Goal: Task Accomplishment & Management: Use online tool/utility

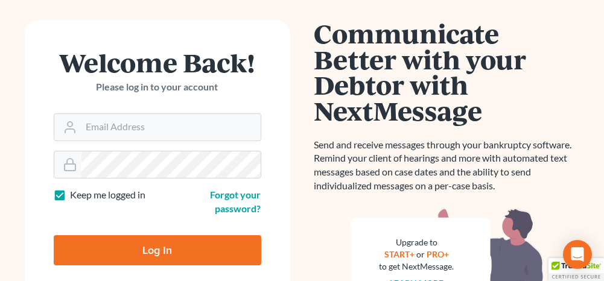
scroll to position [121, 0]
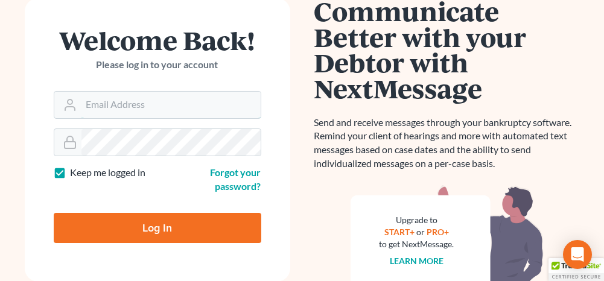
type input "[PERSON_NAME][EMAIL_ADDRESS][DOMAIN_NAME]"
click at [171, 226] on input "Log In" at bounding box center [158, 228] width 208 height 30
type input "Thinking..."
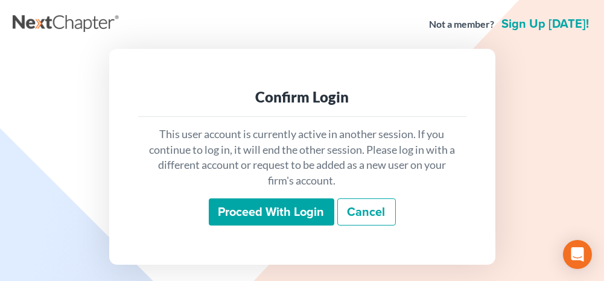
click at [255, 222] on input "Proceed with login" at bounding box center [272, 213] width 126 height 28
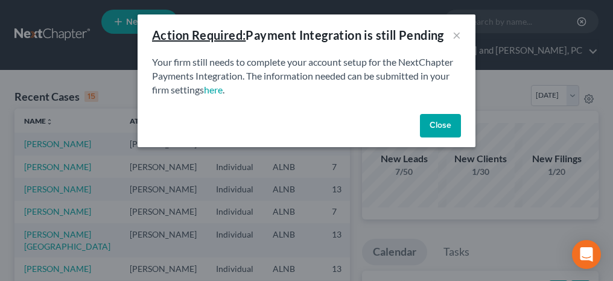
click at [423, 129] on button "Close" at bounding box center [440, 126] width 41 height 24
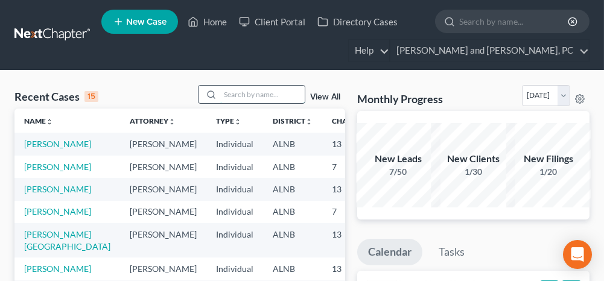
click at [240, 94] on input "search" at bounding box center [262, 95] width 85 height 18
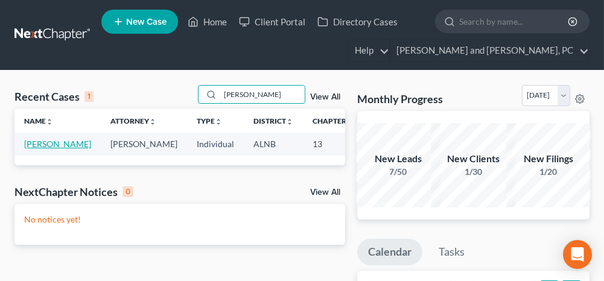
type input "[PERSON_NAME]"
click at [34, 142] on link "[PERSON_NAME]" at bounding box center [57, 144] width 67 height 10
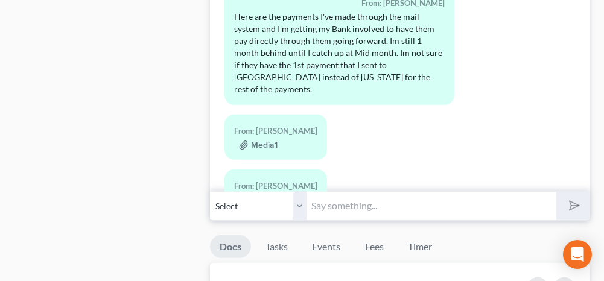
scroll to position [1328, 0]
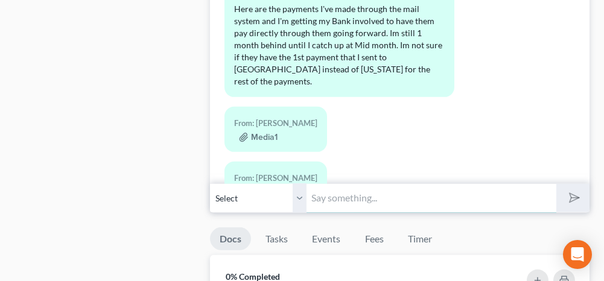
click at [354, 187] on input "text" at bounding box center [431, 199] width 249 height 30
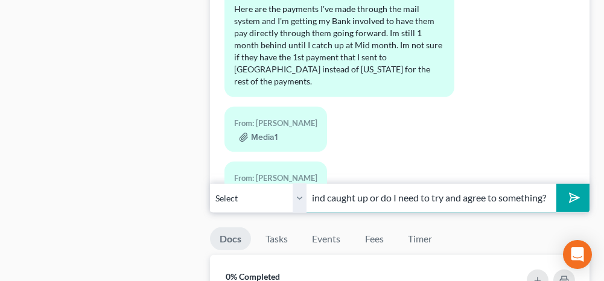
scroll to position [0, 390]
type input "There motion for relief is set for [DATE]. Are you going to have the rest that …"
click at [583, 184] on button "submit" at bounding box center [573, 198] width 33 height 28
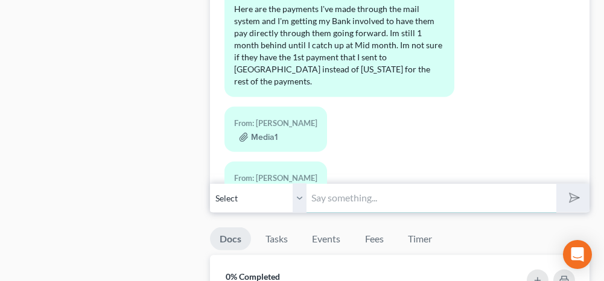
click at [377, 193] on input "text" at bounding box center [431, 199] width 249 height 30
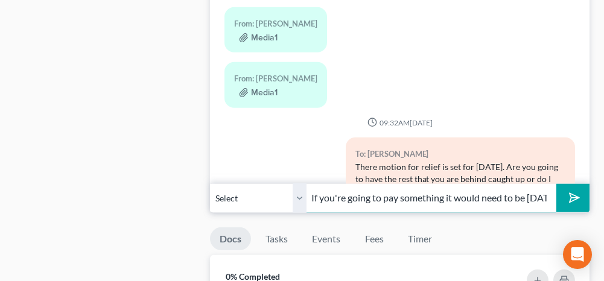
scroll to position [0, 6]
type input "If you're going to pay something it would need to be [DATE]"
click at [581, 186] on button "submit" at bounding box center [573, 198] width 33 height 28
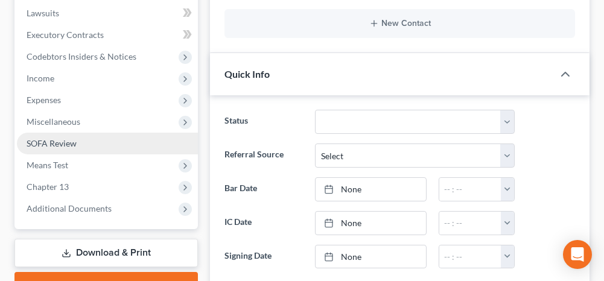
scroll to position [0, 0]
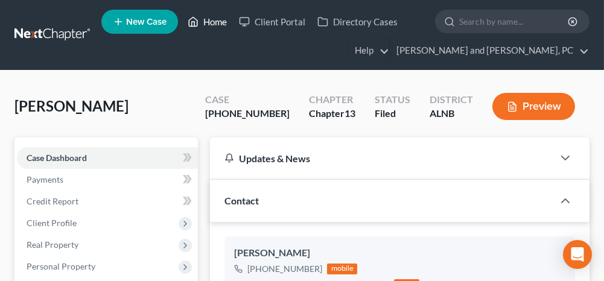
click at [217, 24] on link "Home" at bounding box center [207, 22] width 51 height 22
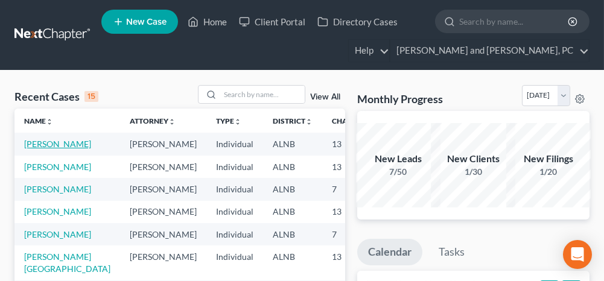
click at [63, 144] on link "[PERSON_NAME]" at bounding box center [57, 144] width 67 height 10
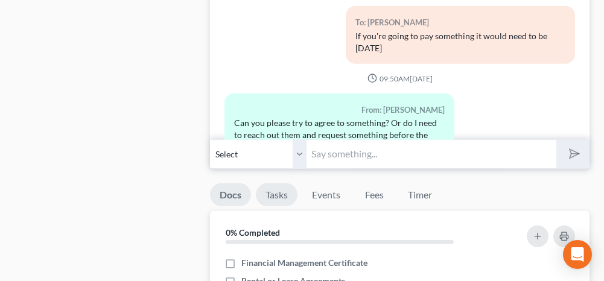
scroll to position [1389, 0]
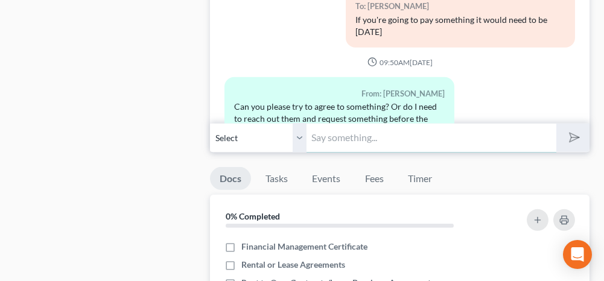
click at [335, 132] on input "text" at bounding box center [431, 138] width 249 height 30
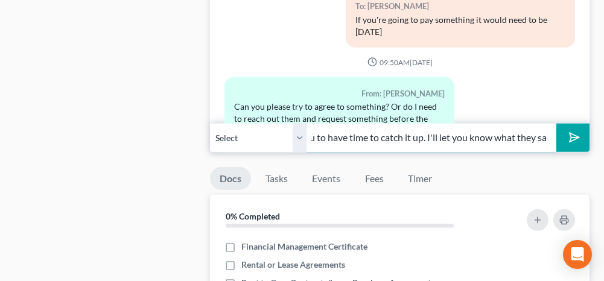
scroll to position [0, 220]
type input "We asked for them to continue it to October for you to have time to catch it up…"
click at [576, 130] on polygon "submit" at bounding box center [572, 137] width 14 height 14
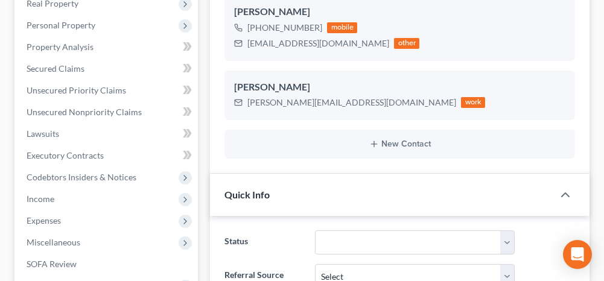
scroll to position [0, 0]
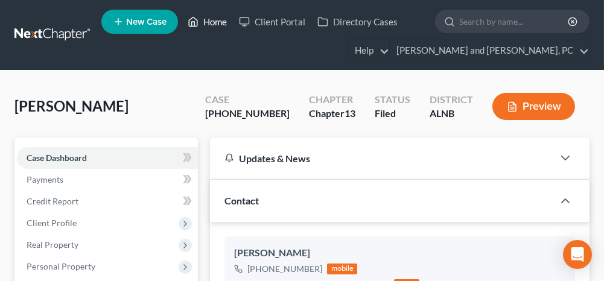
click at [213, 24] on link "Home" at bounding box center [207, 22] width 51 height 22
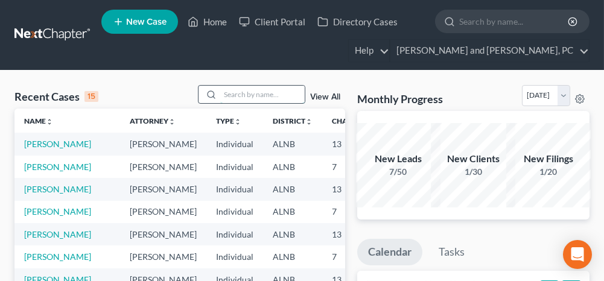
click at [249, 98] on input "search" at bounding box center [262, 95] width 85 height 18
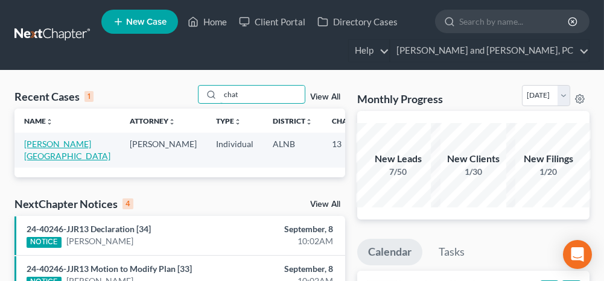
type input "chat"
click at [47, 144] on link "[PERSON_NAME][GEOGRAPHIC_DATA]" at bounding box center [67, 150] width 86 height 22
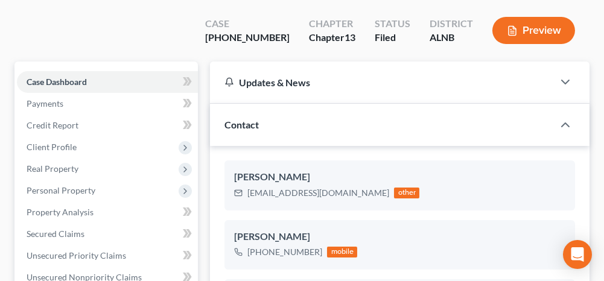
scroll to position [121, 0]
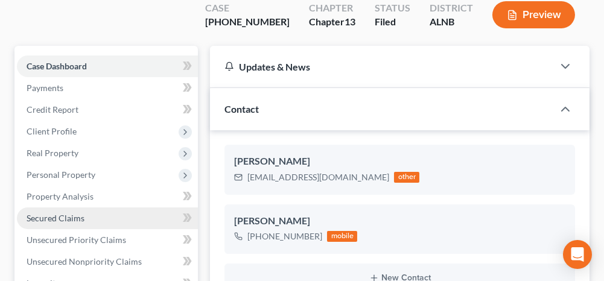
click at [80, 213] on span "Secured Claims" at bounding box center [56, 218] width 58 height 10
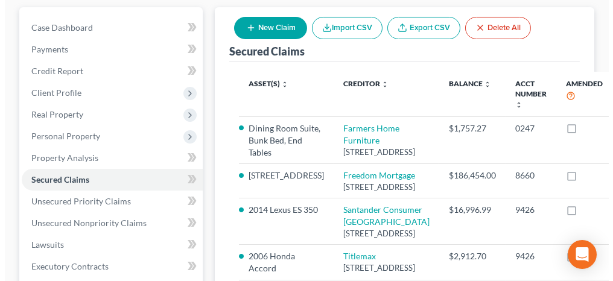
scroll to position [181, 0]
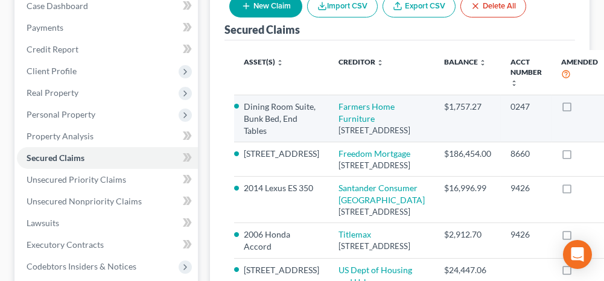
select select "10"
select select "2"
select select "0"
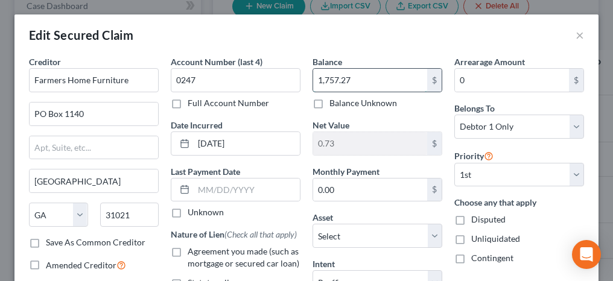
click at [360, 78] on input "1,757.27" at bounding box center [370, 80] width 114 height 23
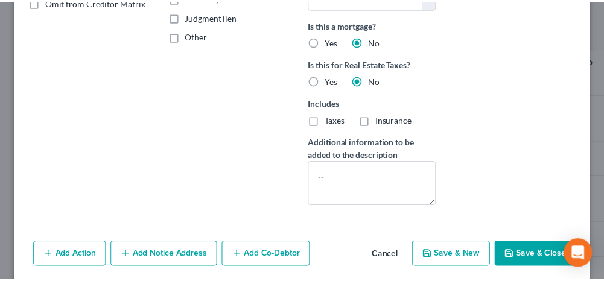
scroll to position [302, 0]
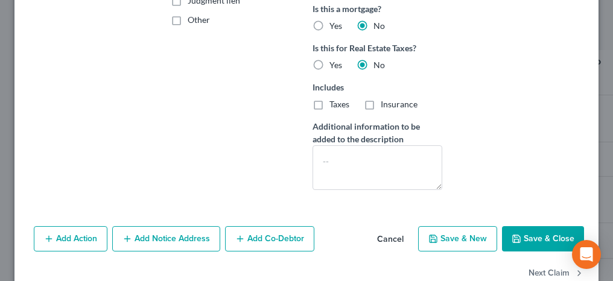
type input "1,629.06"
click at [543, 242] on button "Save & Close" at bounding box center [543, 238] width 82 height 25
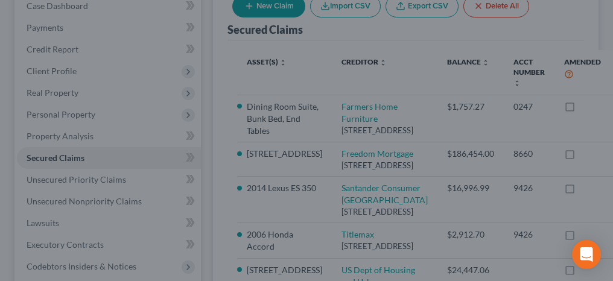
type input "128.94"
select select "8"
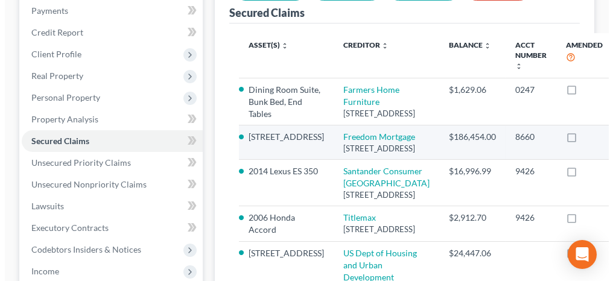
scroll to position [242, 0]
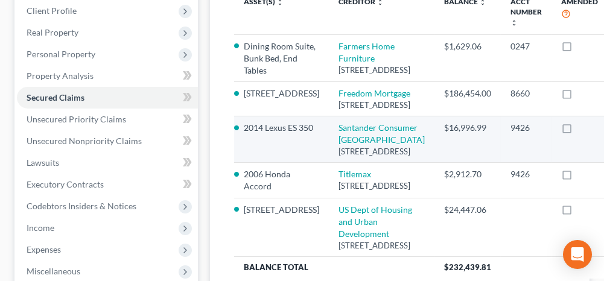
select select "45"
select select "2"
select select "0"
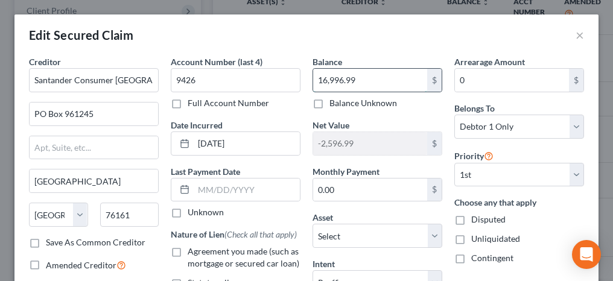
click at [361, 76] on input "16,996.99" at bounding box center [370, 80] width 114 height 23
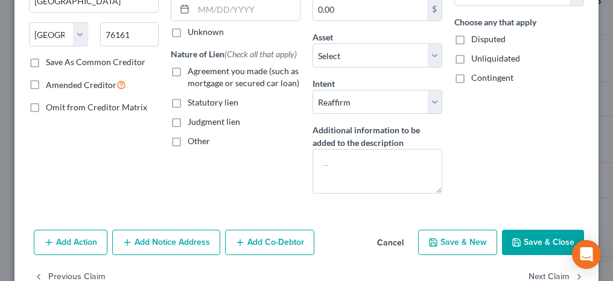
scroll to position [181, 0]
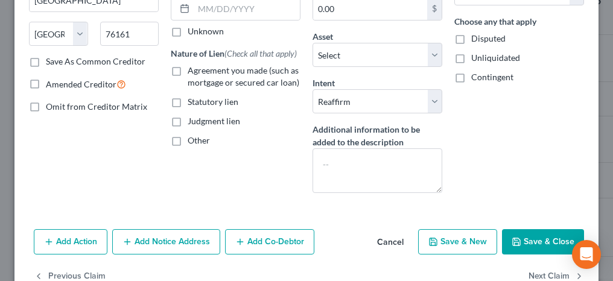
type input "13,349.21"
click at [523, 238] on button "Save & Close" at bounding box center [543, 241] width 82 height 25
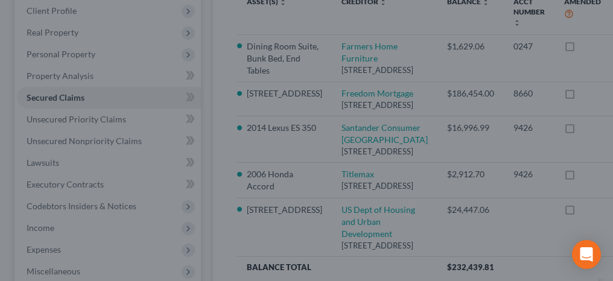
type input "1,050.79"
select select "10"
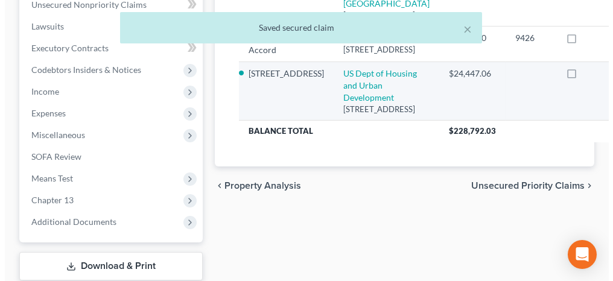
scroll to position [362, 0]
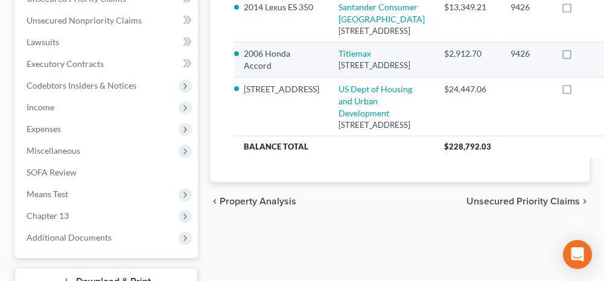
select select "0"
select select "2"
select select "0"
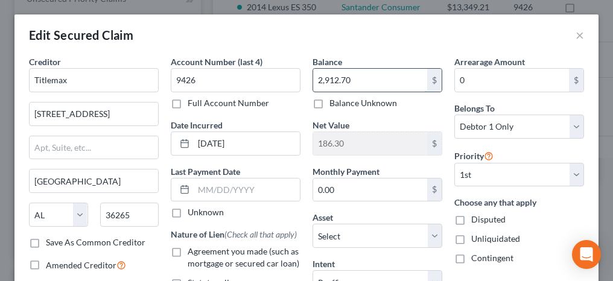
click at [351, 81] on input "2,912.70" at bounding box center [370, 80] width 114 height 23
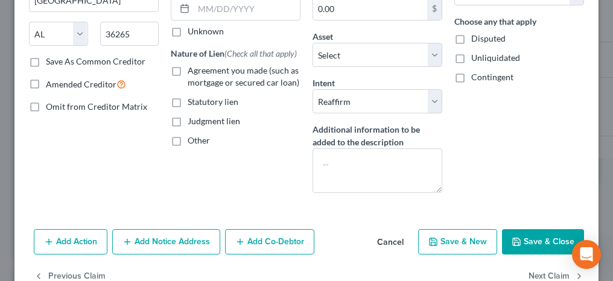
type input "2,760.21"
click at [538, 240] on button "Save & Close" at bounding box center [543, 241] width 82 height 25
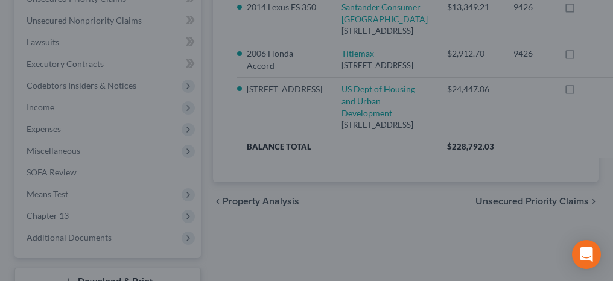
type input "338.79"
select select "7"
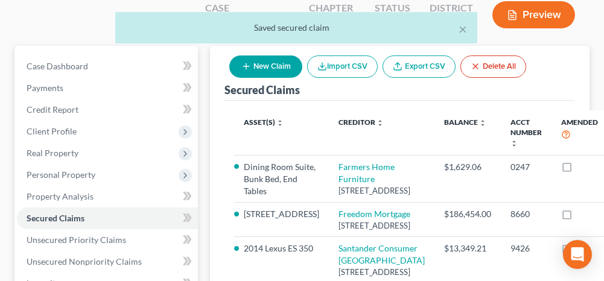
scroll to position [181, 0]
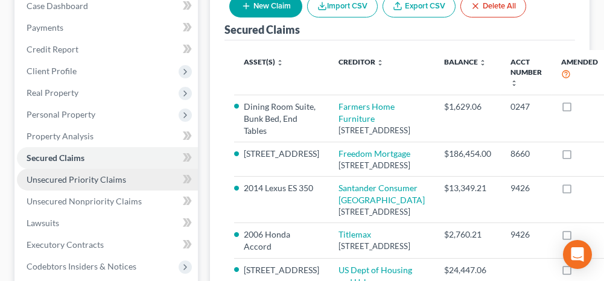
click at [87, 174] on span "Unsecured Priority Claims" at bounding box center [77, 179] width 100 height 10
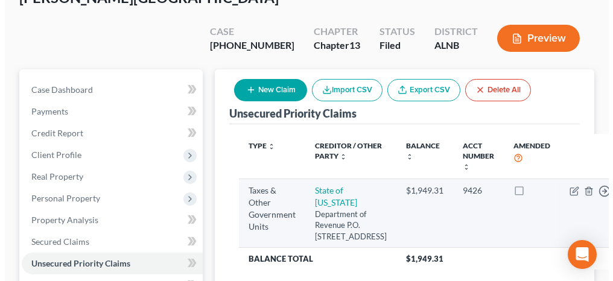
scroll to position [121, 0]
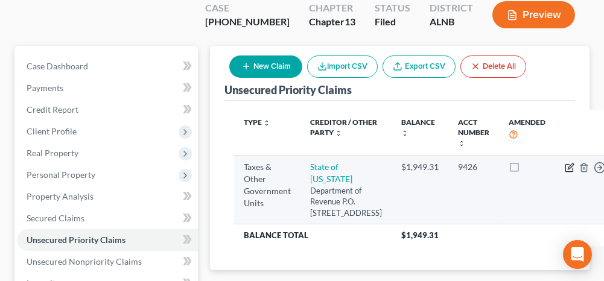
click at [569, 164] on icon "button" at bounding box center [571, 166] width 5 height 5
select select "2"
select select "0"
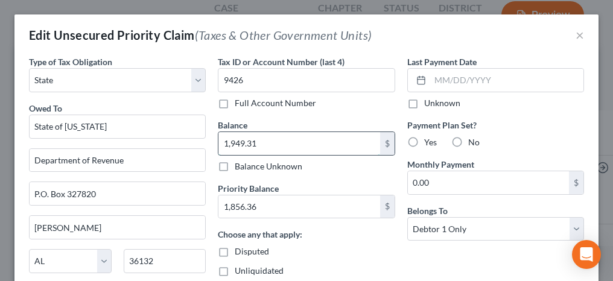
click at [261, 138] on input "1,949.31" at bounding box center [299, 143] width 161 height 23
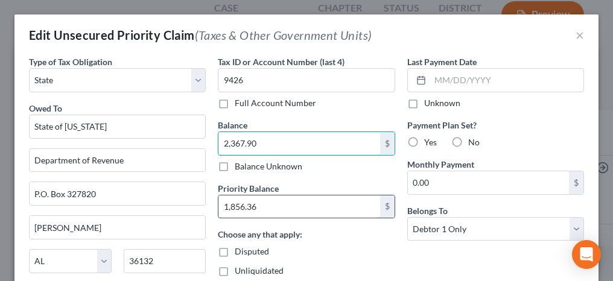
type input "2,367.90"
click at [261, 212] on input "1,856.36" at bounding box center [299, 207] width 161 height 23
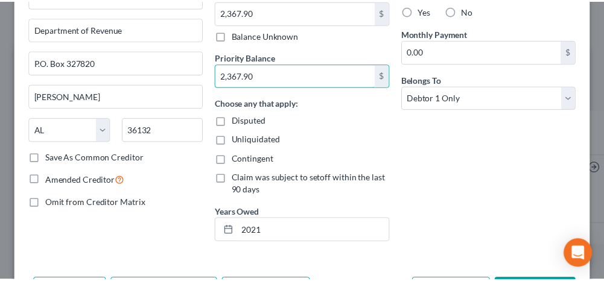
scroll to position [181, 0]
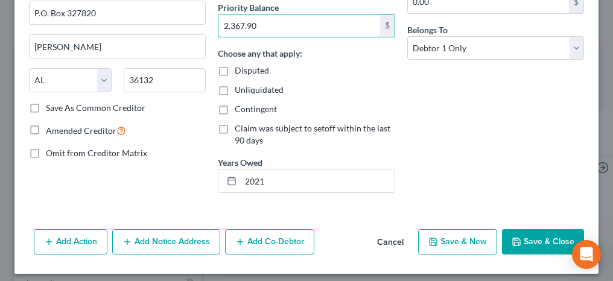
type input "2,367.90"
click at [510, 234] on button "Save & Close" at bounding box center [543, 241] width 82 height 25
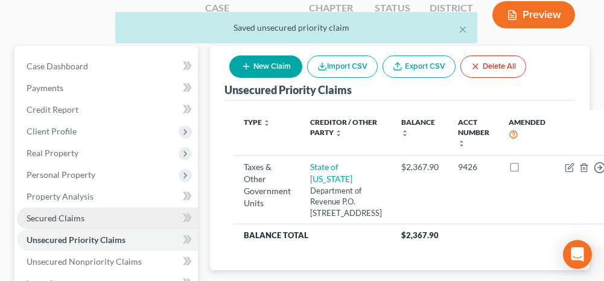
click at [107, 208] on link "Secured Claims" at bounding box center [107, 219] width 181 height 22
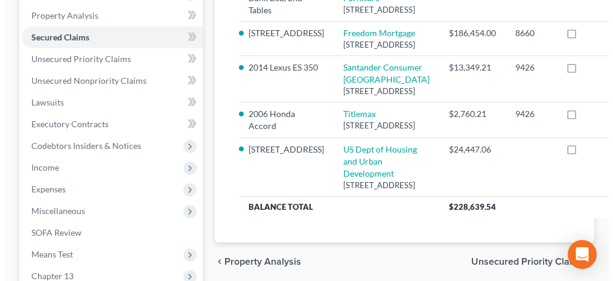
scroll to position [242, 0]
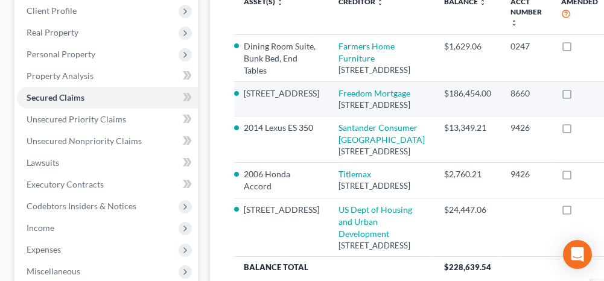
select select "9"
select select "2"
select select "0"
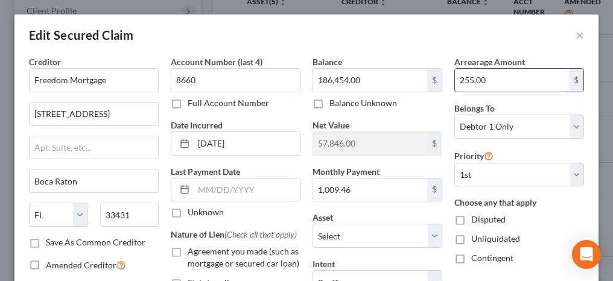
click at [498, 82] on input "255.00" at bounding box center [512, 80] width 114 height 23
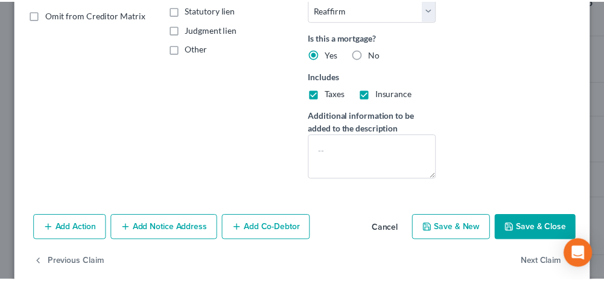
scroll to position [288, 0]
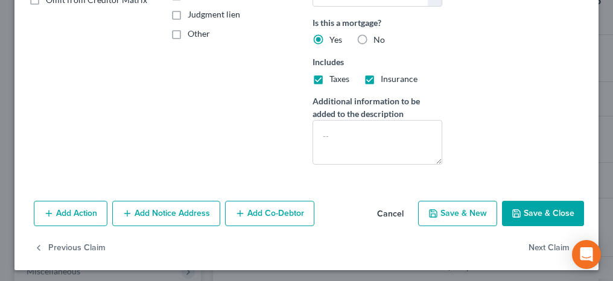
type input "2,550.50"
click at [536, 214] on button "Save & Close" at bounding box center [543, 213] width 82 height 25
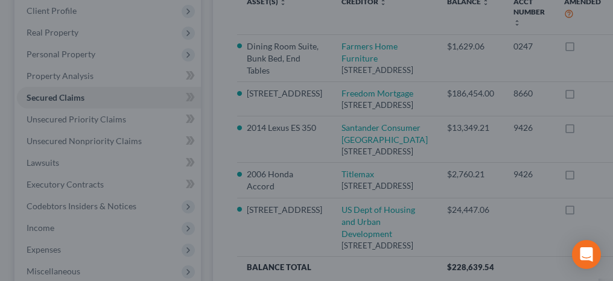
select select "6"
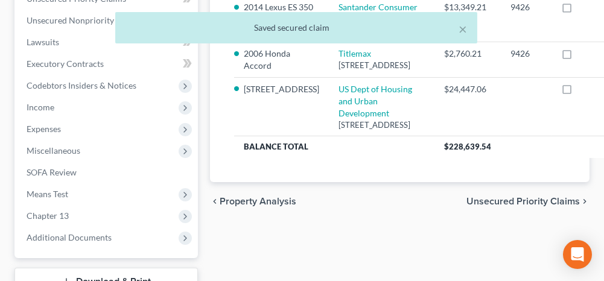
scroll to position [423, 0]
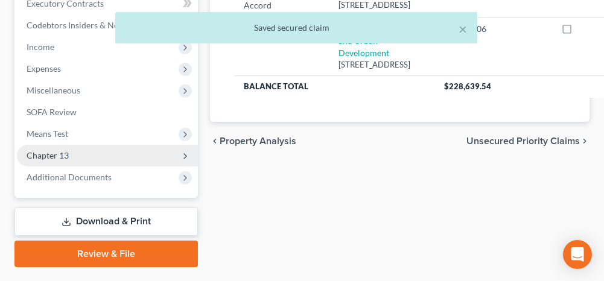
click at [102, 145] on span "Chapter 13" at bounding box center [107, 156] width 181 height 22
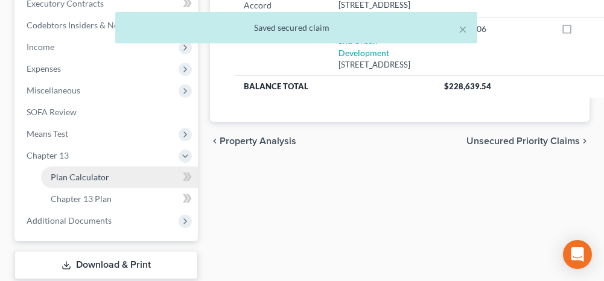
click at [100, 172] on span "Plan Calculator" at bounding box center [80, 177] width 59 height 10
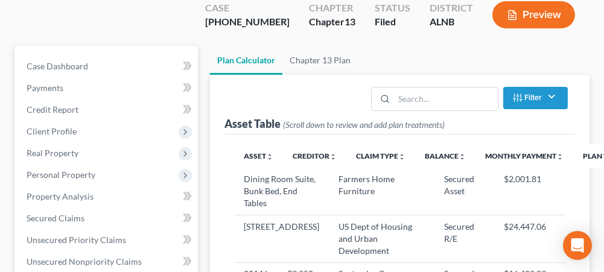
select select "59"
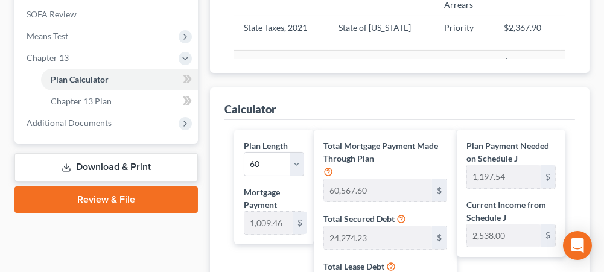
scroll to position [543, 0]
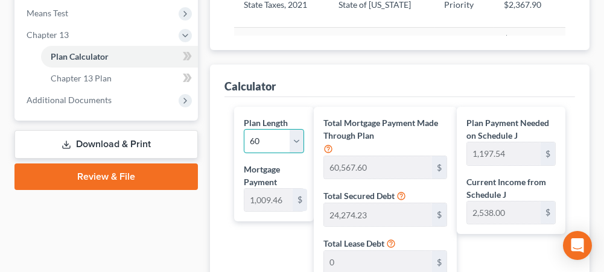
click at [261, 129] on select "1 2 3 4 5 6 7 8 9 10 11 12 13 14 15 16 17 18 19 20 21 22 23 24 25 26 27 28 29 3…" at bounding box center [274, 141] width 60 height 24
select select "49"
click at [244, 129] on select "1 2 3 4 5 6 7 8 9 10 11 12 13 14 15 16 17 18 19 20 21 22 23 24 25 26 27 28 29 3…" at bounding box center [274, 141] width 60 height 24
type input "50,473.00"
type input "110,303.34"
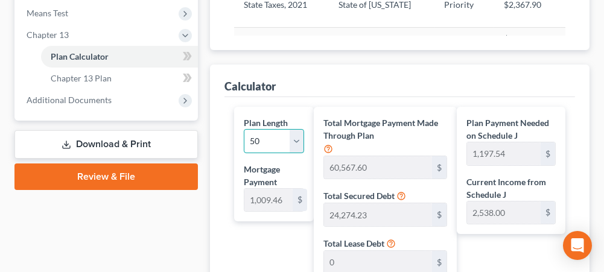
type input "11,030.33"
type input "121,333.67"
type input "1,417.54"
select select "49"
type input "2,427.00"
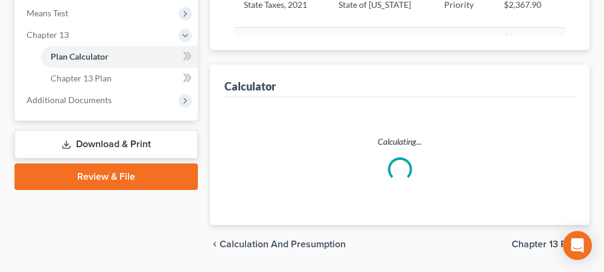
select select "49"
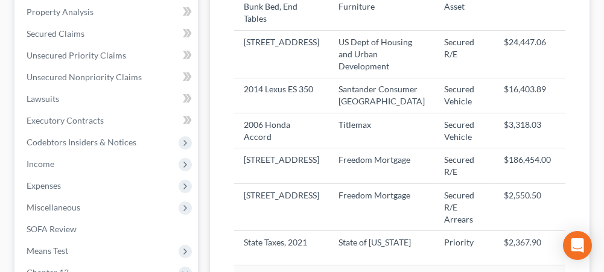
scroll to position [302, 0]
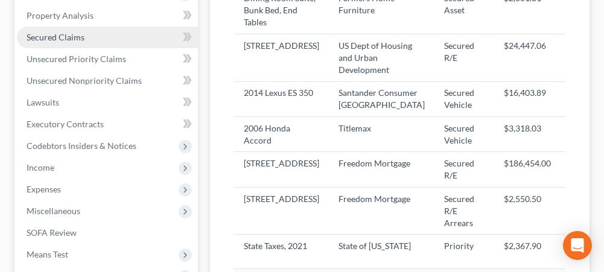
click at [106, 27] on link "Secured Claims" at bounding box center [107, 38] width 181 height 22
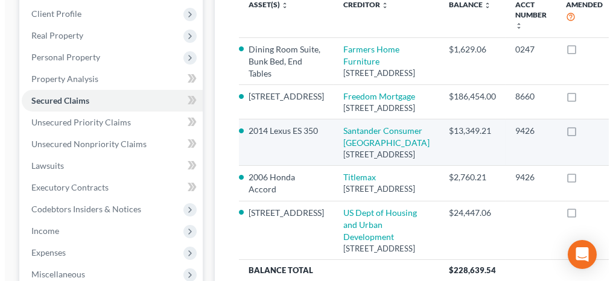
scroll to position [242, 0]
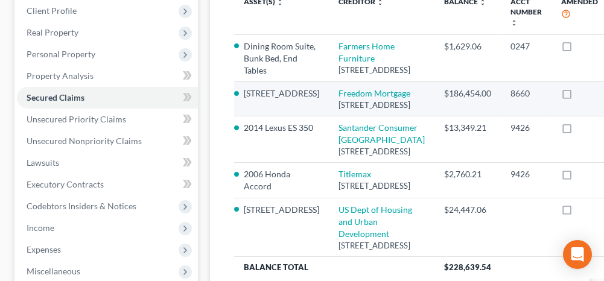
select select "9"
select select "2"
select select "0"
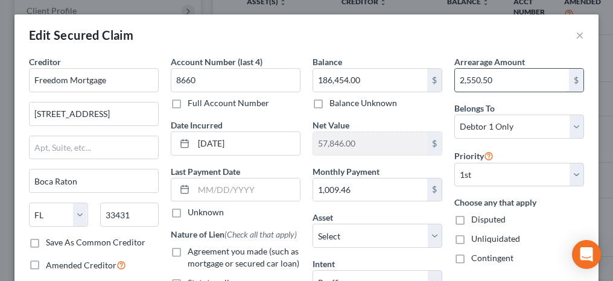
click at [495, 79] on input "2,550.50" at bounding box center [512, 80] width 114 height 23
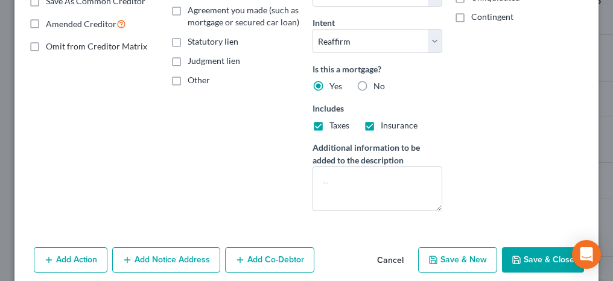
type input "6,265.58"
click at [545, 252] on button "Save & Close" at bounding box center [543, 260] width 82 height 25
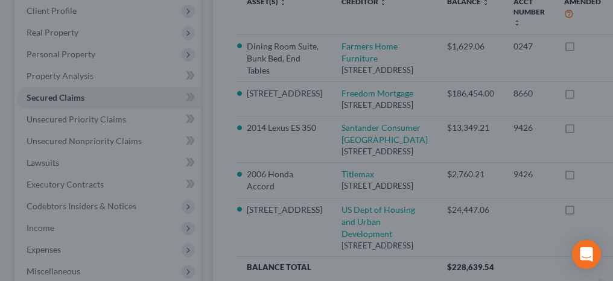
select select "6"
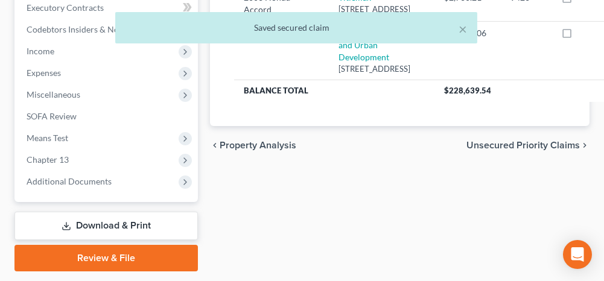
scroll to position [423, 0]
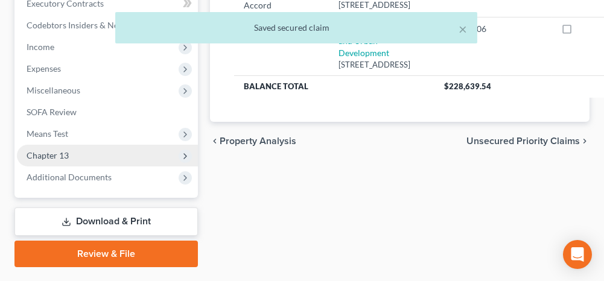
click at [78, 145] on span "Chapter 13" at bounding box center [107, 156] width 181 height 22
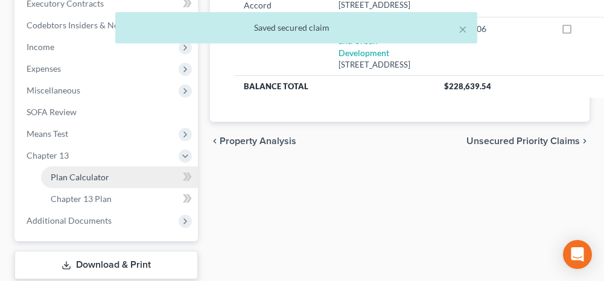
click at [72, 172] on span "Plan Calculator" at bounding box center [80, 177] width 59 height 10
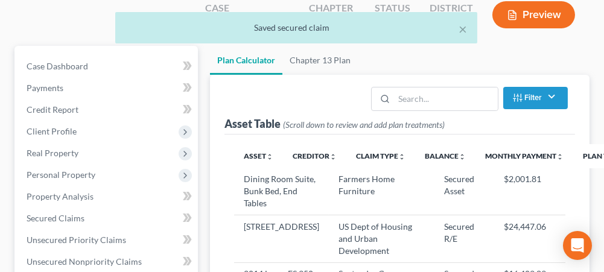
select select "49"
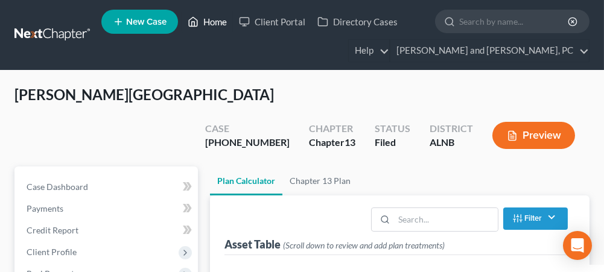
click at [211, 21] on link "Home" at bounding box center [207, 22] width 51 height 22
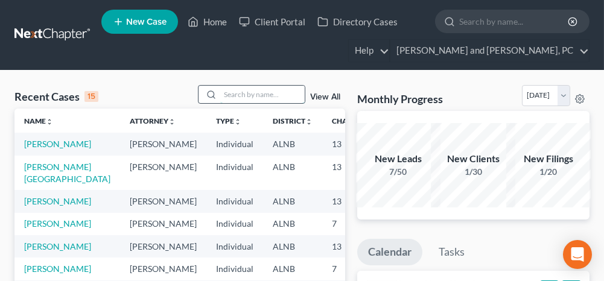
click at [273, 89] on input "search" at bounding box center [262, 95] width 85 height 18
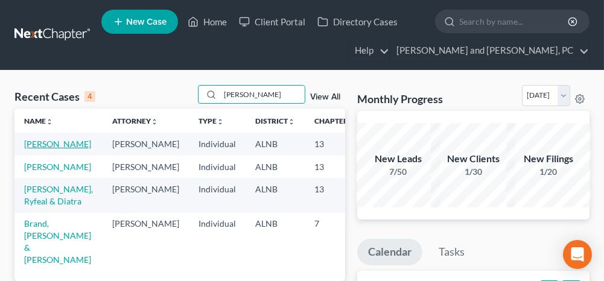
type input "[PERSON_NAME]"
click at [34, 143] on link "[PERSON_NAME]" at bounding box center [57, 144] width 67 height 10
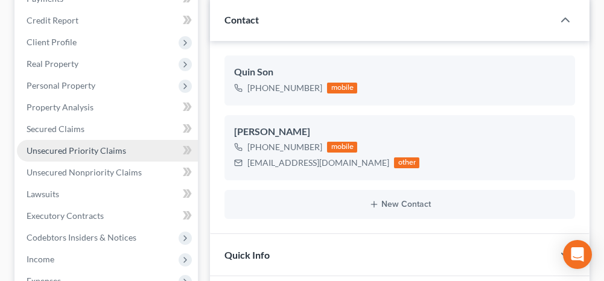
scroll to position [1153, 0]
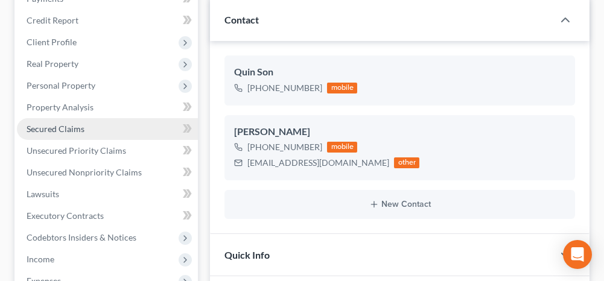
click at [91, 124] on link "Secured Claims" at bounding box center [107, 129] width 181 height 22
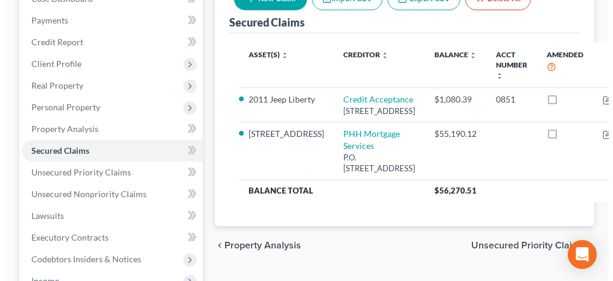
scroll to position [181, 0]
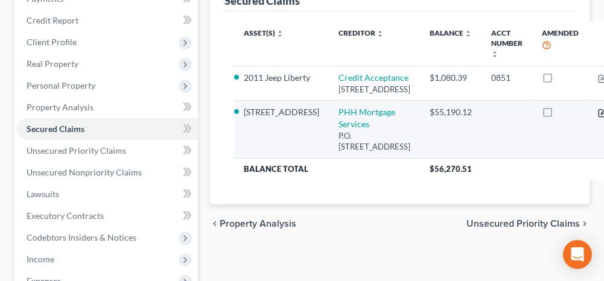
click at [602, 114] on icon "button" at bounding box center [604, 111] width 5 height 5
select select "9"
select select "2"
select select "0"
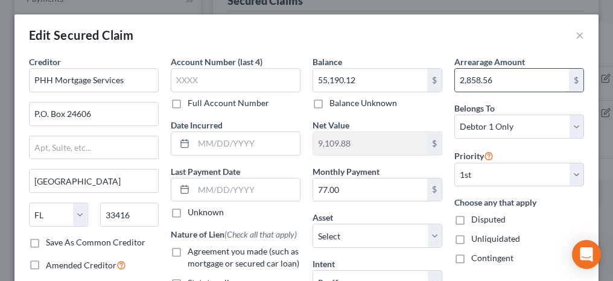
click at [498, 81] on input "2,858.56" at bounding box center [512, 80] width 114 height 23
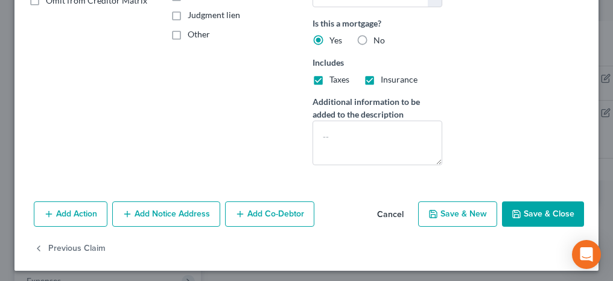
scroll to position [288, 0]
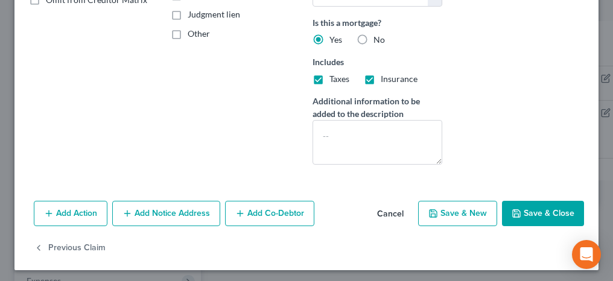
type input "5,477.90"
click at [548, 217] on button "Save & Close" at bounding box center [543, 213] width 82 height 25
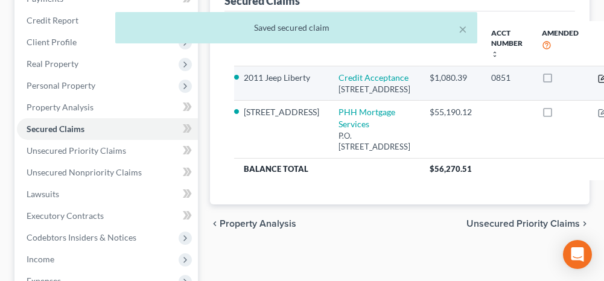
click at [602, 77] on icon "button" at bounding box center [604, 76] width 5 height 5
select select "23"
select select "2"
select select "0"
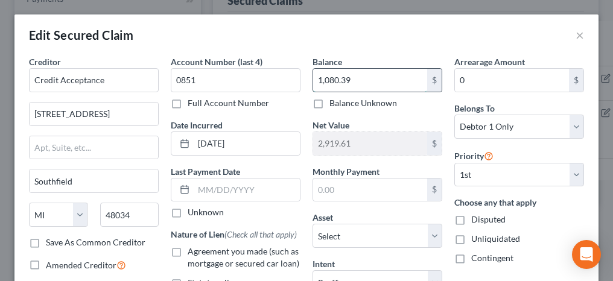
click at [392, 77] on input "1,080.39" at bounding box center [370, 80] width 114 height 23
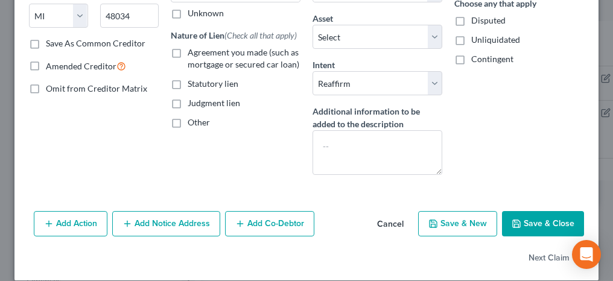
scroll to position [210, 0]
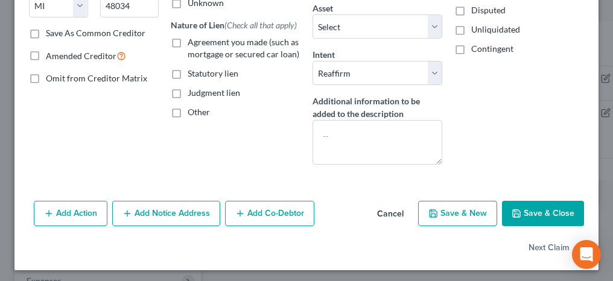
type input "810.91"
click at [546, 208] on button "Save & Close" at bounding box center [543, 213] width 82 height 25
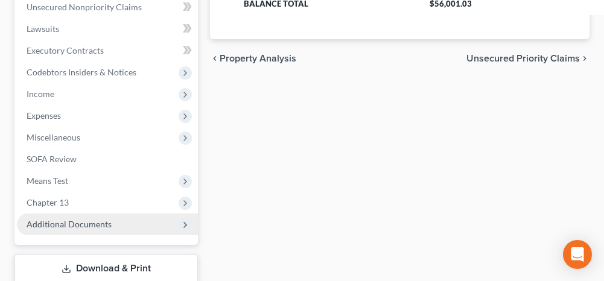
scroll to position [362, 0]
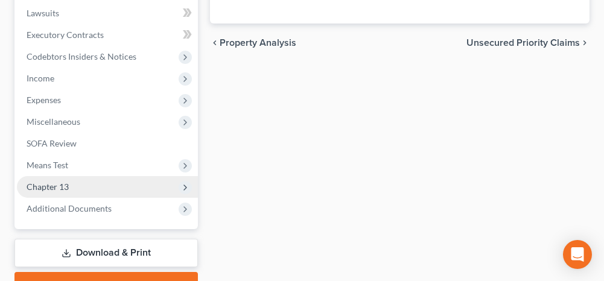
click at [72, 182] on span "Chapter 13" at bounding box center [107, 187] width 181 height 22
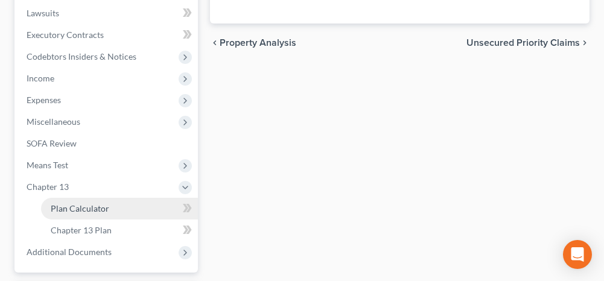
click at [141, 208] on link "Plan Calculator" at bounding box center [119, 209] width 157 height 22
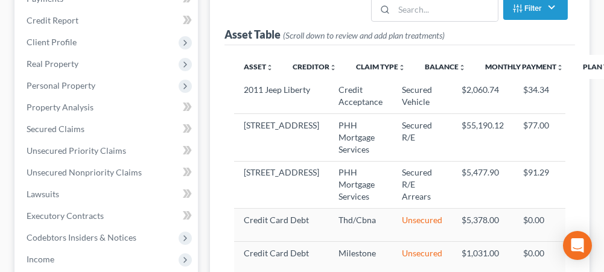
select select "59"
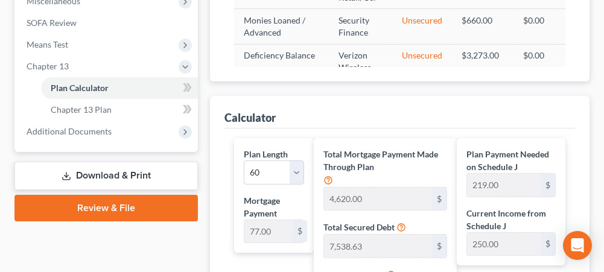
scroll to position [543, 0]
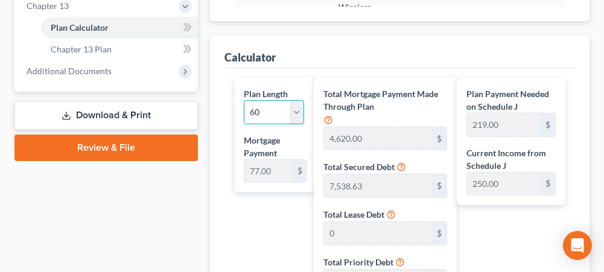
drag, startPoint x: 259, startPoint y: 108, endPoint x: 257, endPoint y: 122, distance: 14.1
click at [259, 108] on select "1 2 3 4 5 6 7 8 9 10 11 12 13 14 15 16 17 18 19 20 21 22 23 24 25 26 27 28 29 3…" at bounding box center [274, 112] width 60 height 24
select select "48"
click at [244, 100] on select "1 2 3 4 5 6 7 8 9 10 11 12 13 14 15 16 17 18 19 20 21 22 23 24 25 26 27 28 29 3…" at bounding box center [274, 112] width 60 height 24
type input "3,773.00"
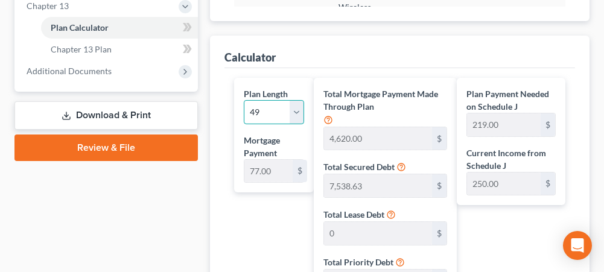
type input "15,311.64"
type input "1,531.16"
type input "16,842.80"
type input "267.00"
select select "48"
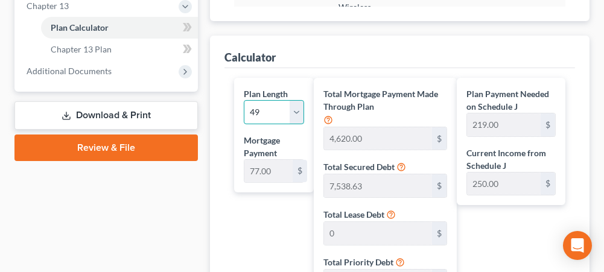
type input "344.00"
select select "48"
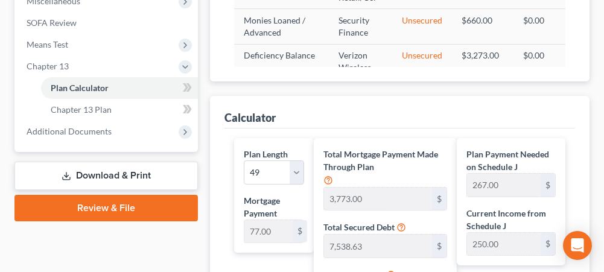
scroll to position [362, 0]
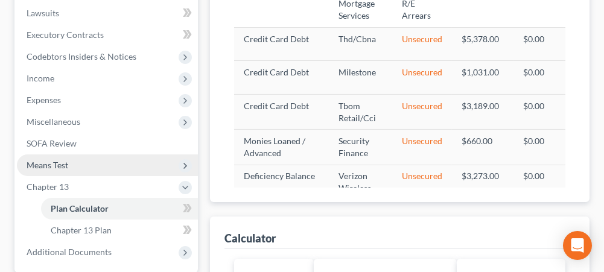
click at [104, 162] on span "Means Test" at bounding box center [107, 166] width 181 height 22
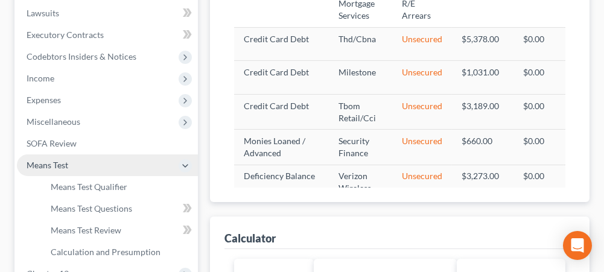
click at [103, 164] on span "Means Test" at bounding box center [107, 166] width 181 height 22
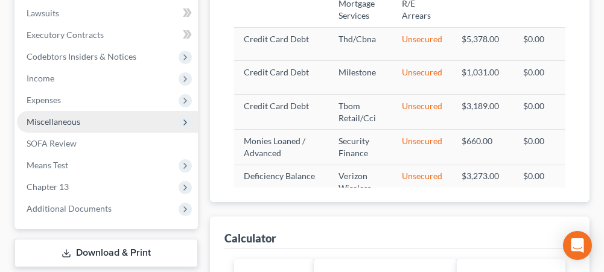
click at [103, 123] on span "Miscellaneous" at bounding box center [107, 122] width 181 height 22
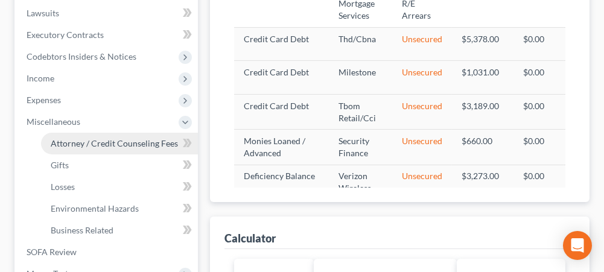
click at [115, 142] on span "Attorney / Credit Counseling Fees" at bounding box center [114, 143] width 127 height 10
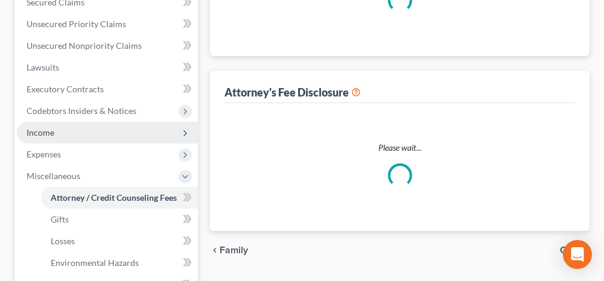
select select "0"
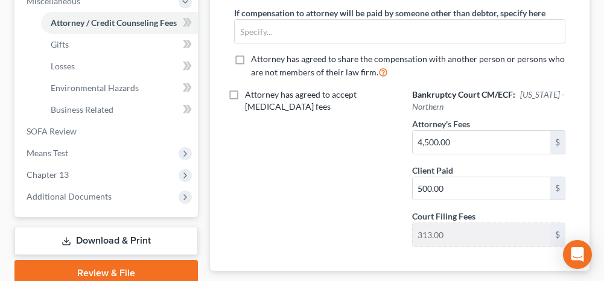
scroll to position [543, 0]
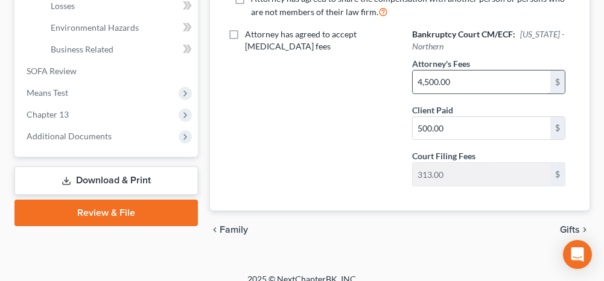
click at [457, 72] on input "4,500.00" at bounding box center [482, 82] width 138 height 23
type input "3,902.38"
click at [444, 129] on input "500.00" at bounding box center [482, 128] width 138 height 23
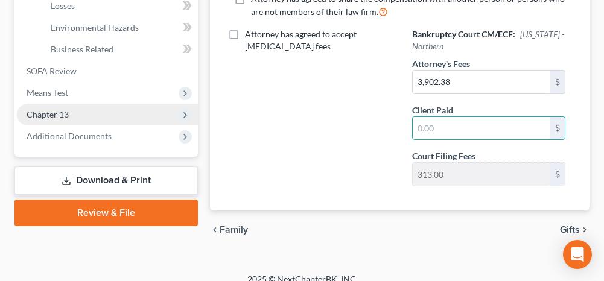
click at [64, 115] on span "Chapter 13" at bounding box center [48, 114] width 42 height 10
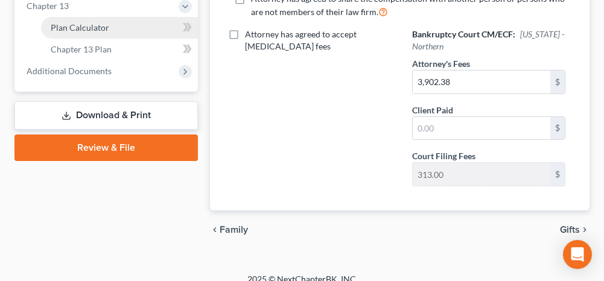
click at [91, 25] on span "Plan Calculator" at bounding box center [80, 27] width 59 height 10
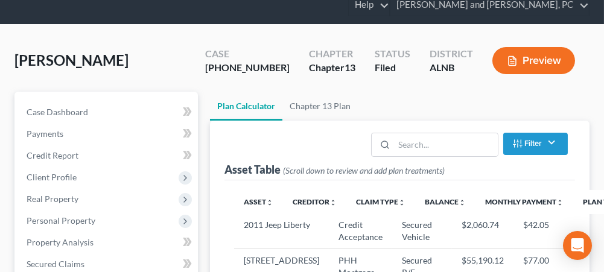
select select "48"
